Goal: Contribute content: Add original content to the website for others to see

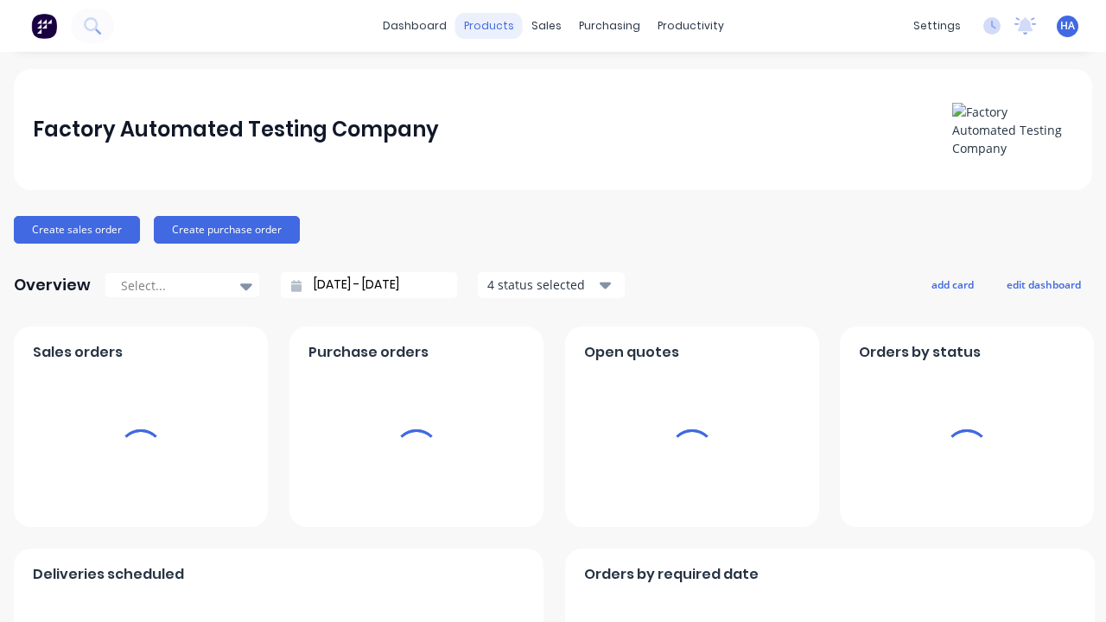
click at [491, 26] on div "products" at bounding box center [488, 26] width 67 height 26
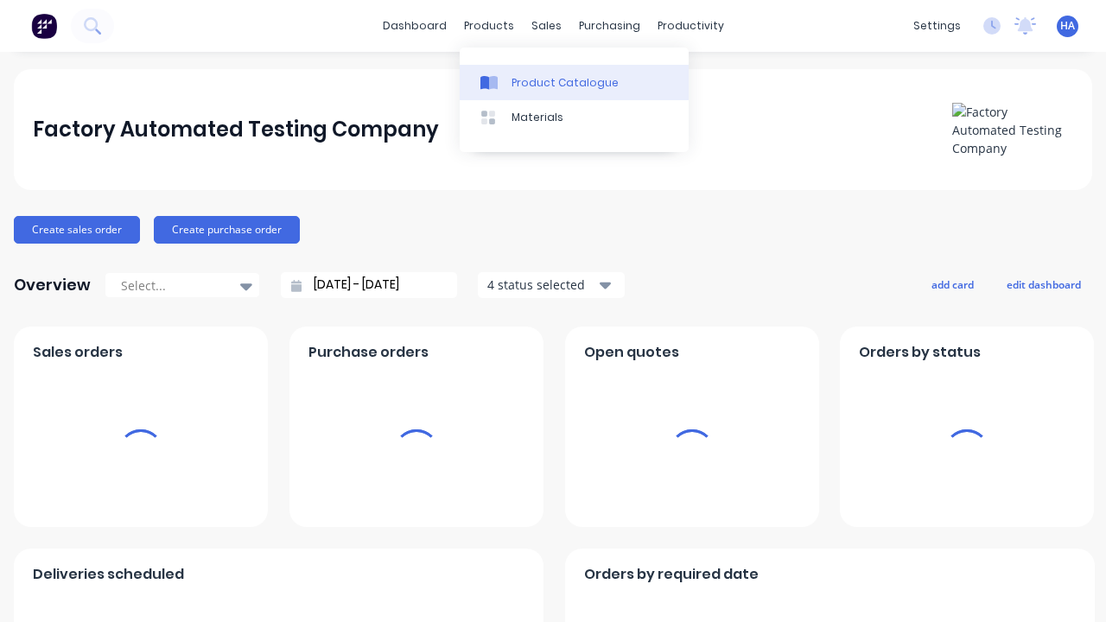
click at [574, 82] on div "Product Catalogue" at bounding box center [564, 83] width 107 height 16
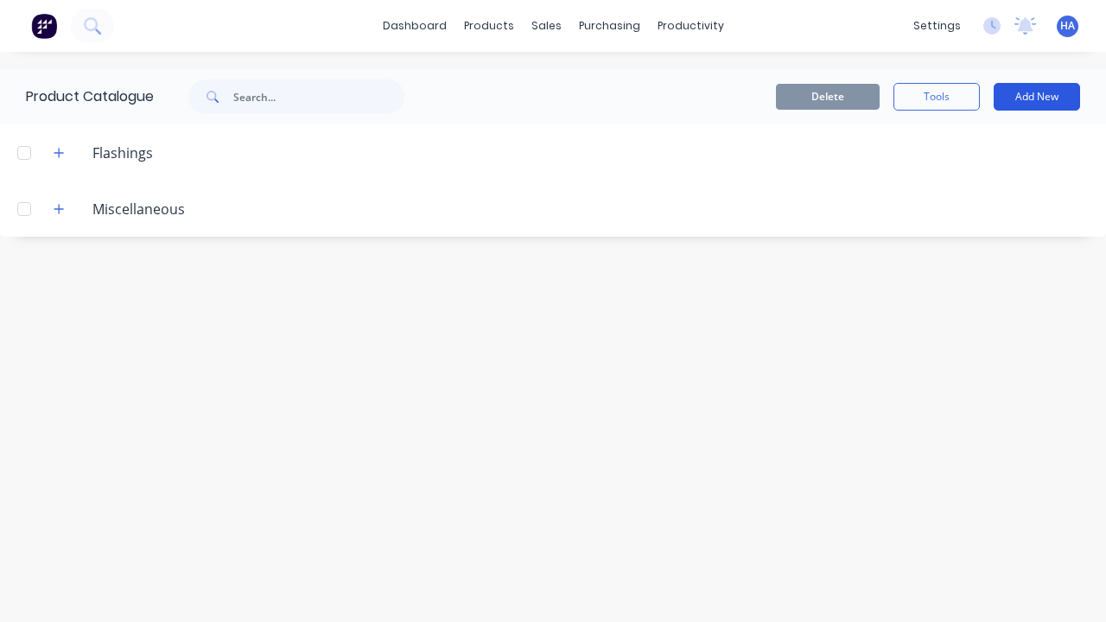
click at [1036, 97] on button "Add New" at bounding box center [1036, 97] width 86 height 28
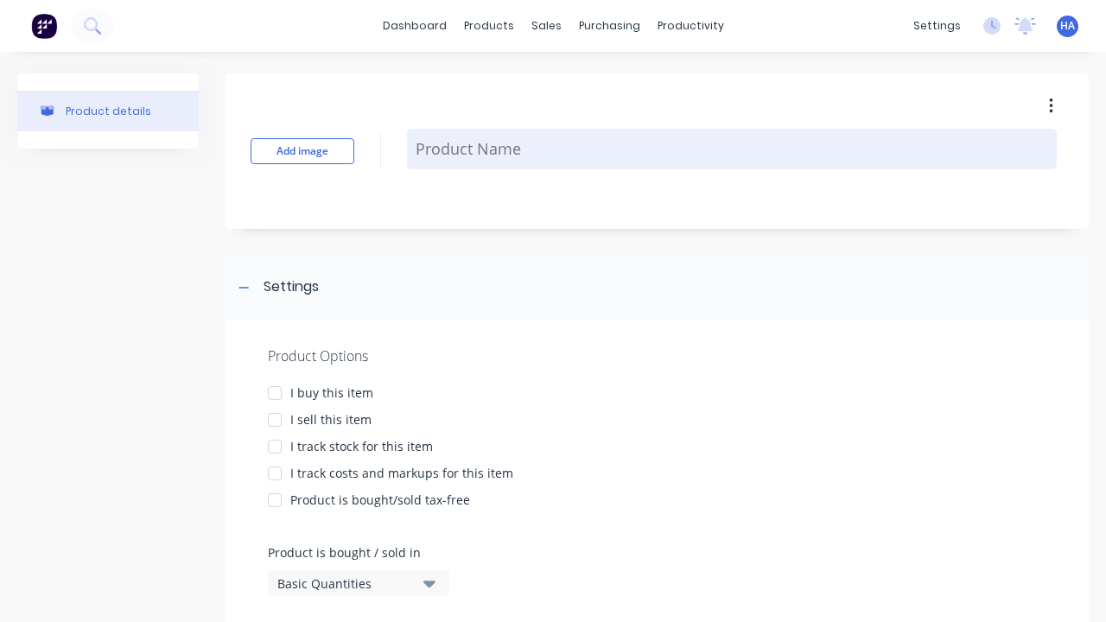
click at [732, 149] on textarea at bounding box center [732, 149] width 650 height 41
type textarea "x"
type textarea "Test Lineal Product"
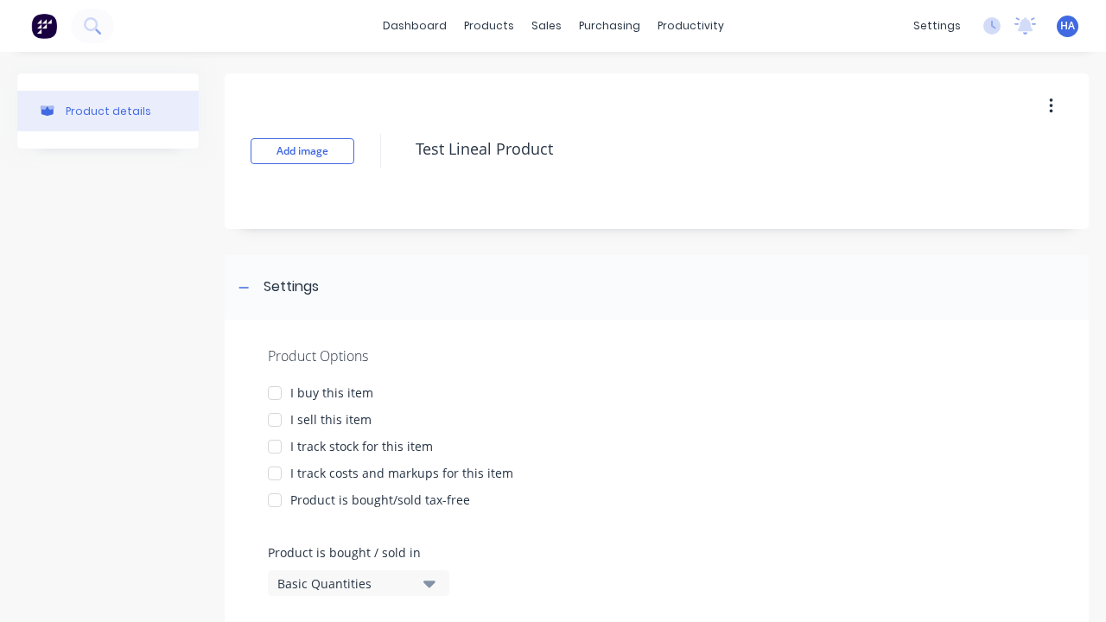
click at [275, 392] on div at bounding box center [274, 393] width 35 height 35
click at [275, 419] on div at bounding box center [274, 419] width 35 height 35
type textarea "x"
type textarea "Test Lineal Product"
click at [345, 583] on div "Basic Quantities" at bounding box center [346, 583] width 138 height 18
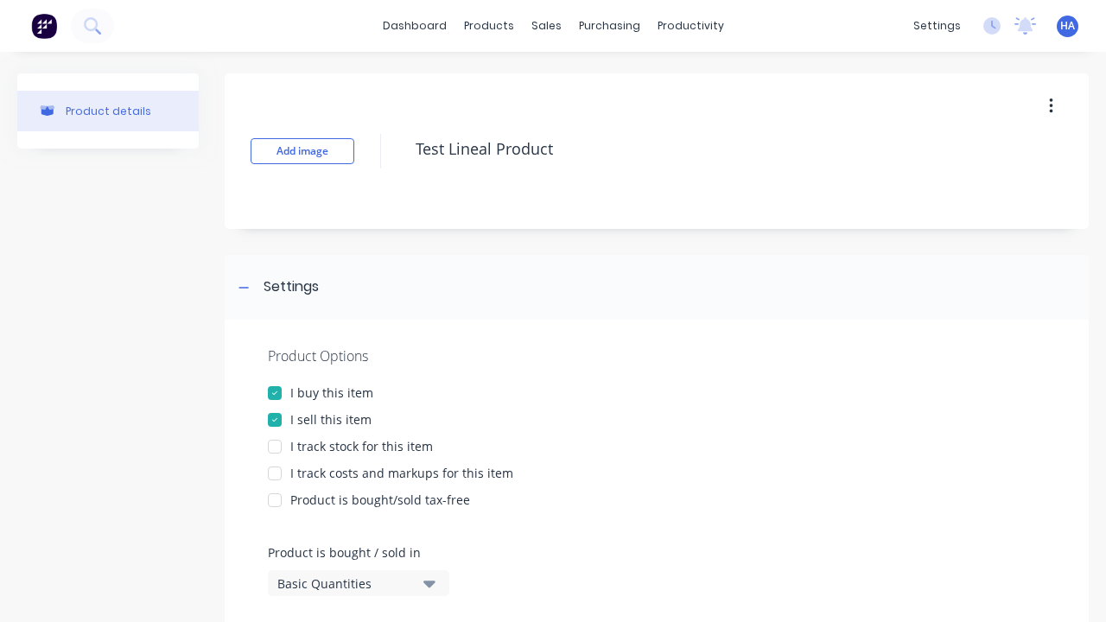
type textarea "x"
type textarea "Test Lineal Product"
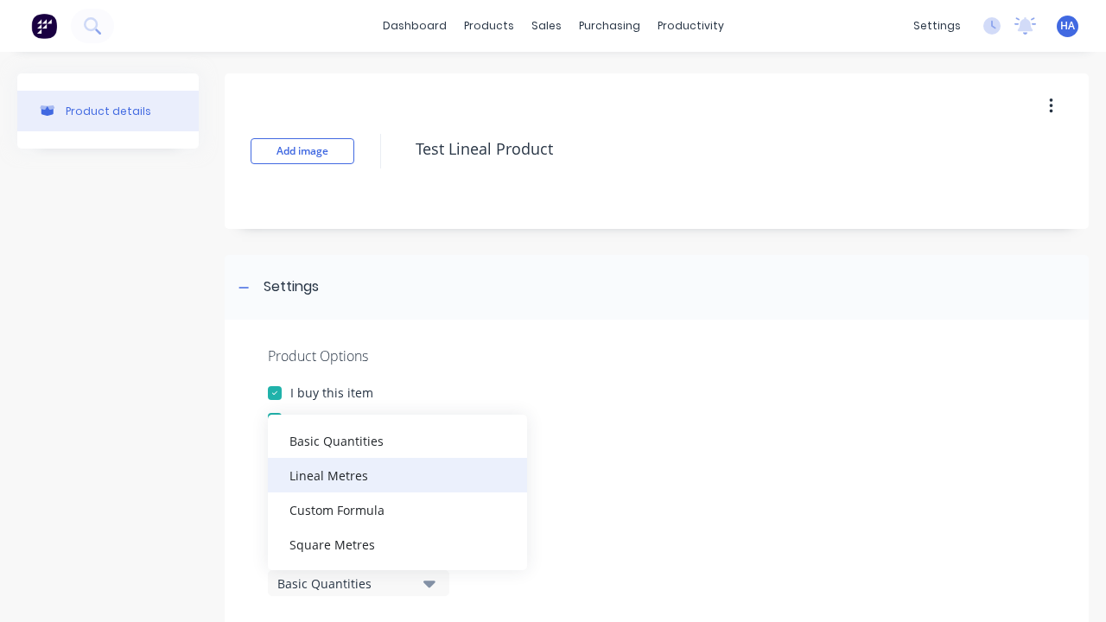
click at [397, 474] on div "Lineal Metres" at bounding box center [397, 475] width 259 height 35
type textarea "x"
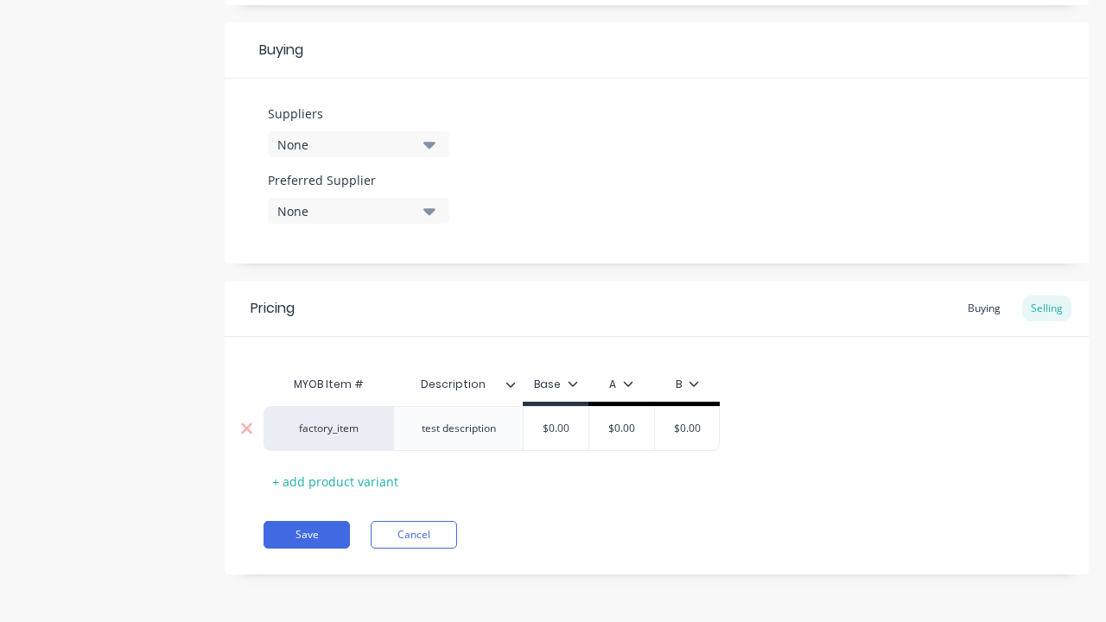
click at [621, 428] on input "text" at bounding box center [622, 429] width 86 height 16
type textarea "x"
type input "$0.00"
type textarea "x"
type input "100"
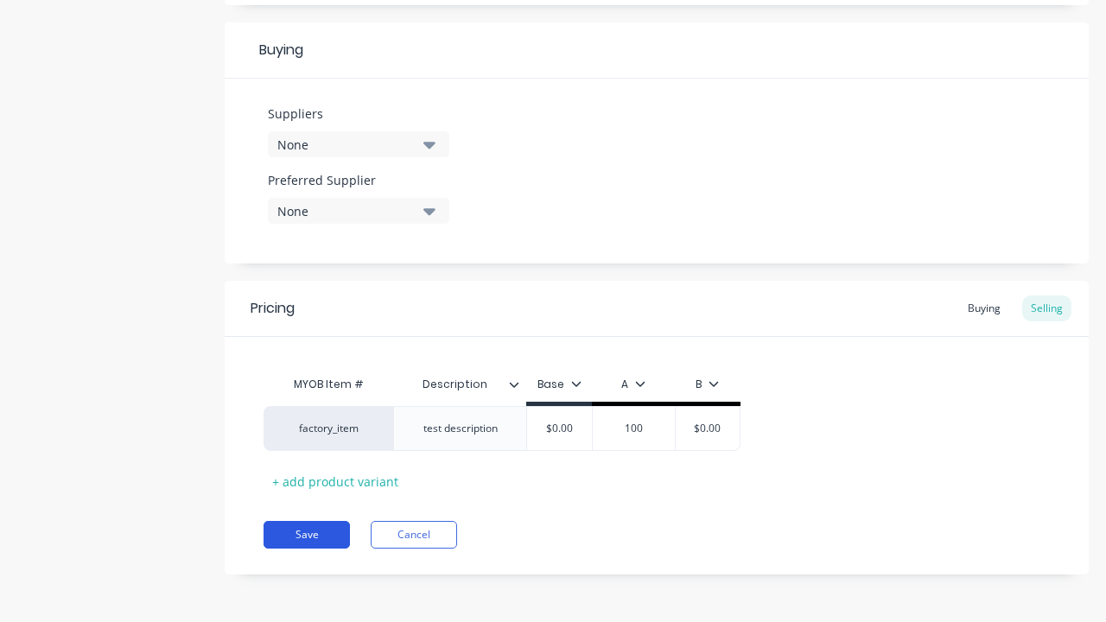
click at [307, 535] on button "Save" at bounding box center [306, 535] width 86 height 28
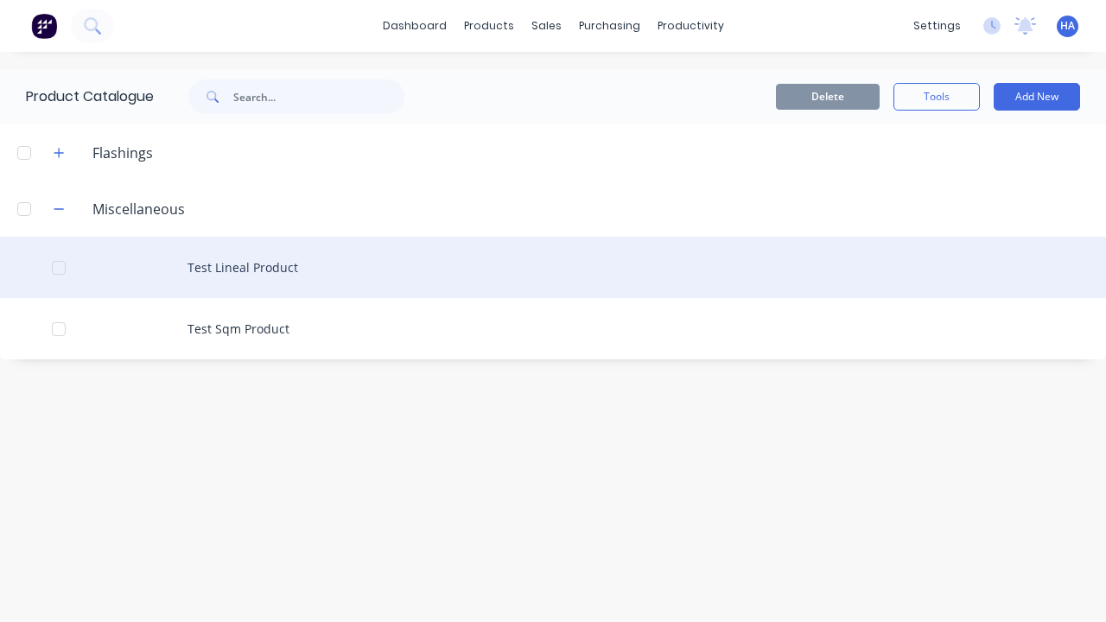
click at [553, 267] on div "Test Lineal Product" at bounding box center [553, 267] width 1106 height 61
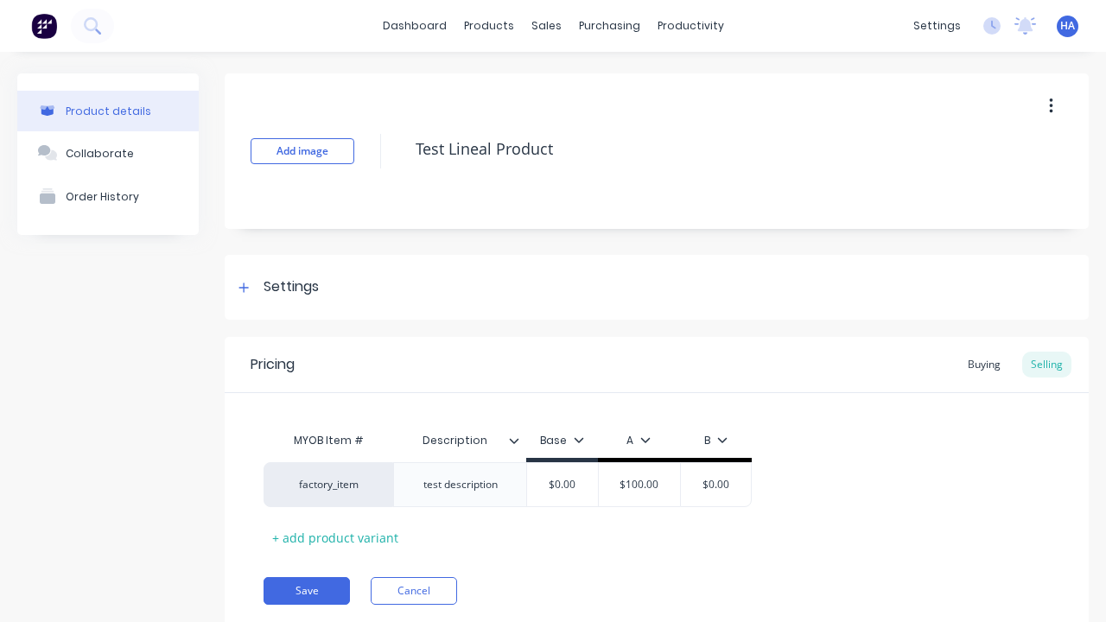
click at [1050, 105] on icon "button" at bounding box center [1050, 106] width 3 height 16
click at [989, 186] on div "Delete" at bounding box center [988, 186] width 133 height 25
type textarea "x"
